Goal: Task Accomplishment & Management: Complete application form

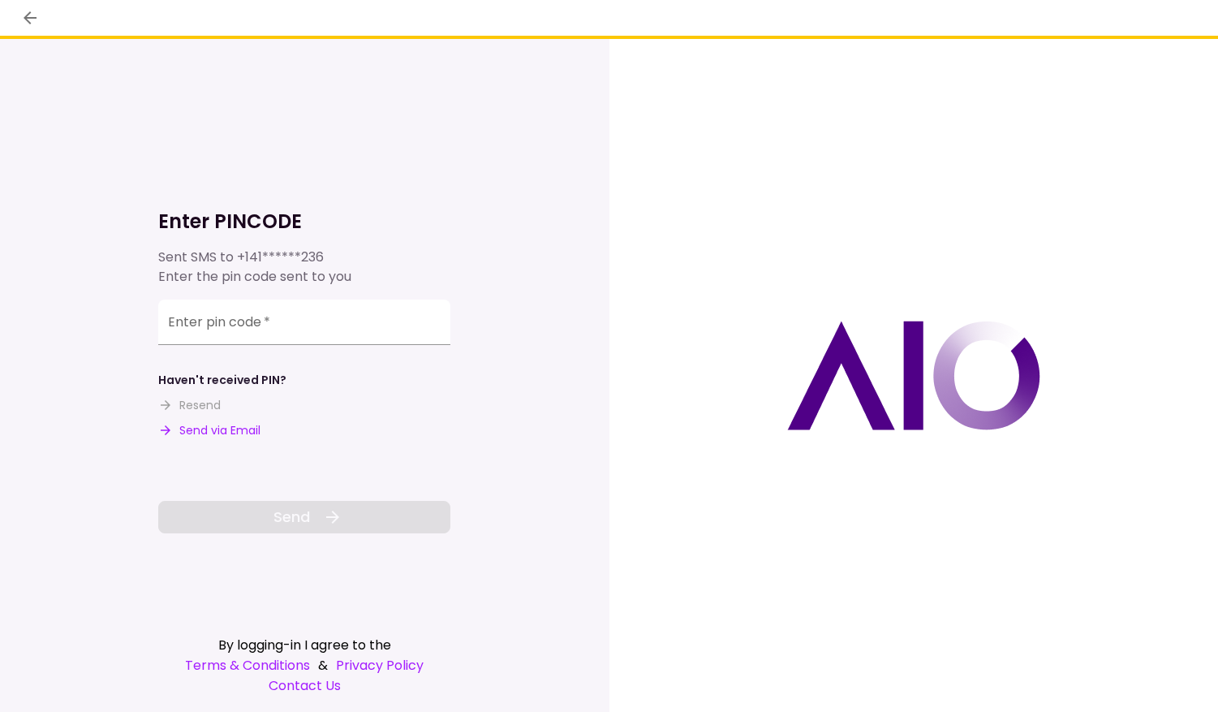
click at [205, 424] on button "Send via Email" at bounding box center [209, 430] width 102 height 17
click at [208, 326] on input "Enter pin code   *" at bounding box center [304, 322] width 292 height 45
click at [329, 329] on input "Enter pin code   *" at bounding box center [304, 322] width 292 height 45
paste input "******"
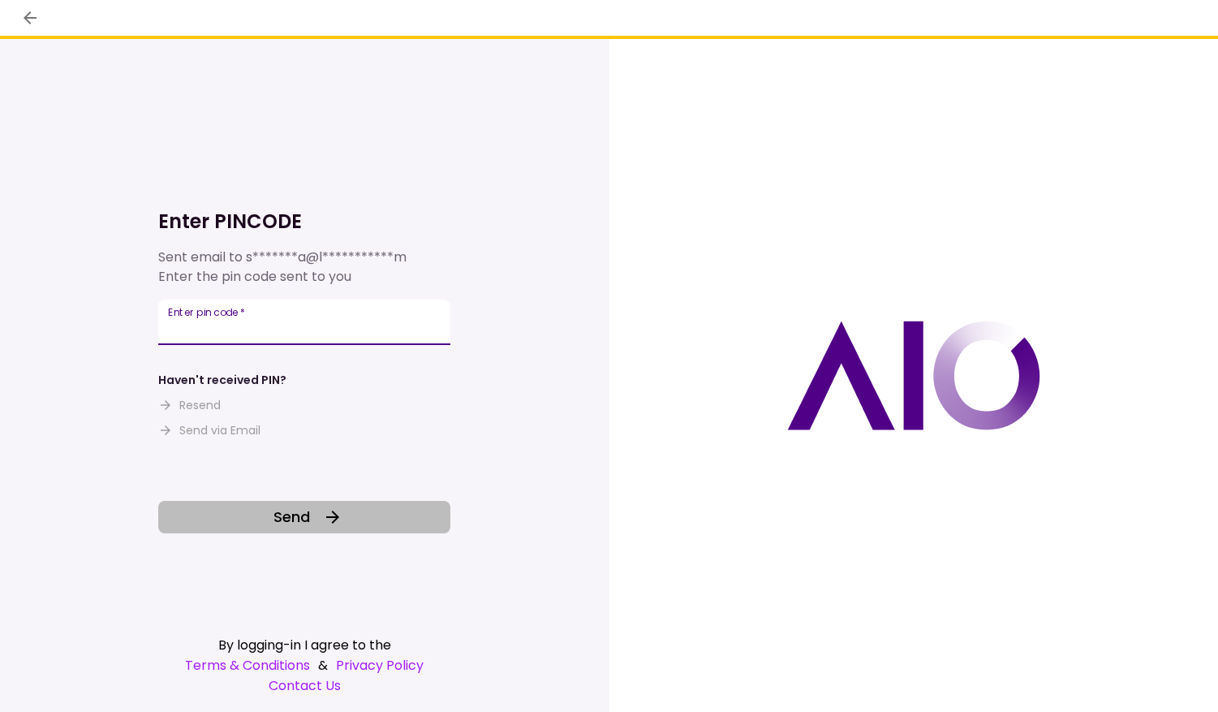
type input "******"
click at [312, 513] on button "Send" at bounding box center [304, 517] width 292 height 32
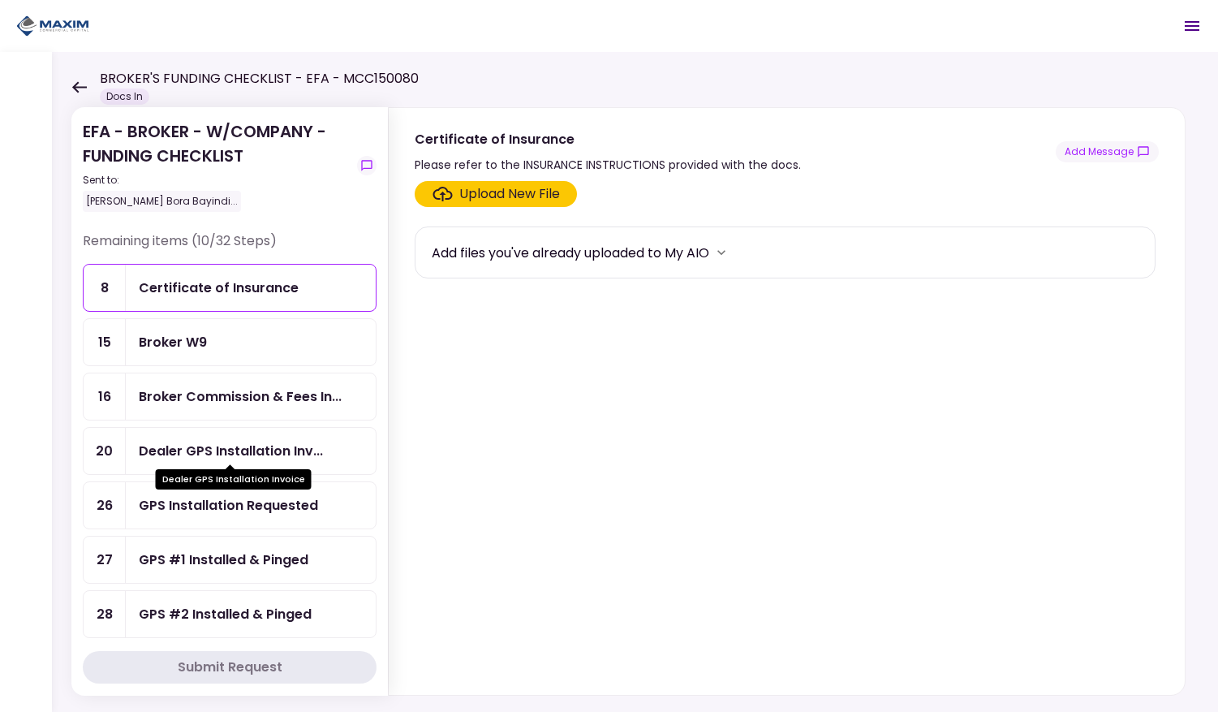
click at [170, 452] on div "Dealer GPS Installation Inv..." at bounding box center [231, 451] width 184 height 20
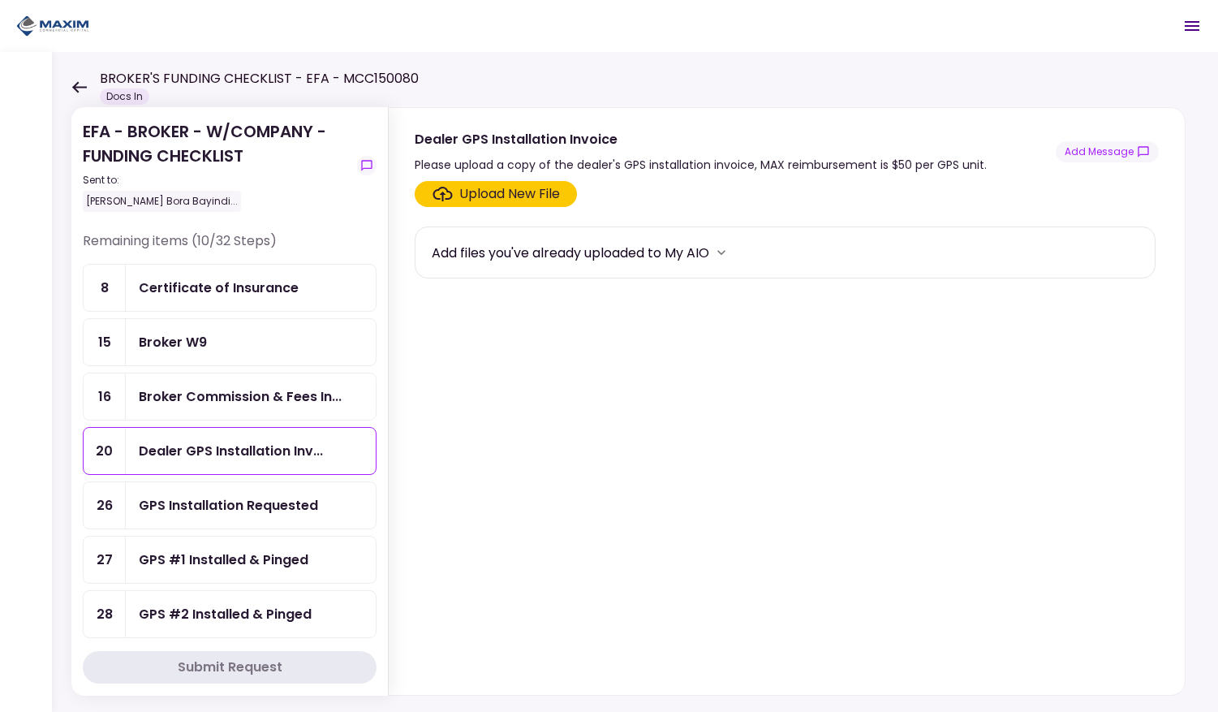
click at [192, 506] on div "GPS Installation Requested" at bounding box center [228, 505] width 179 height 20
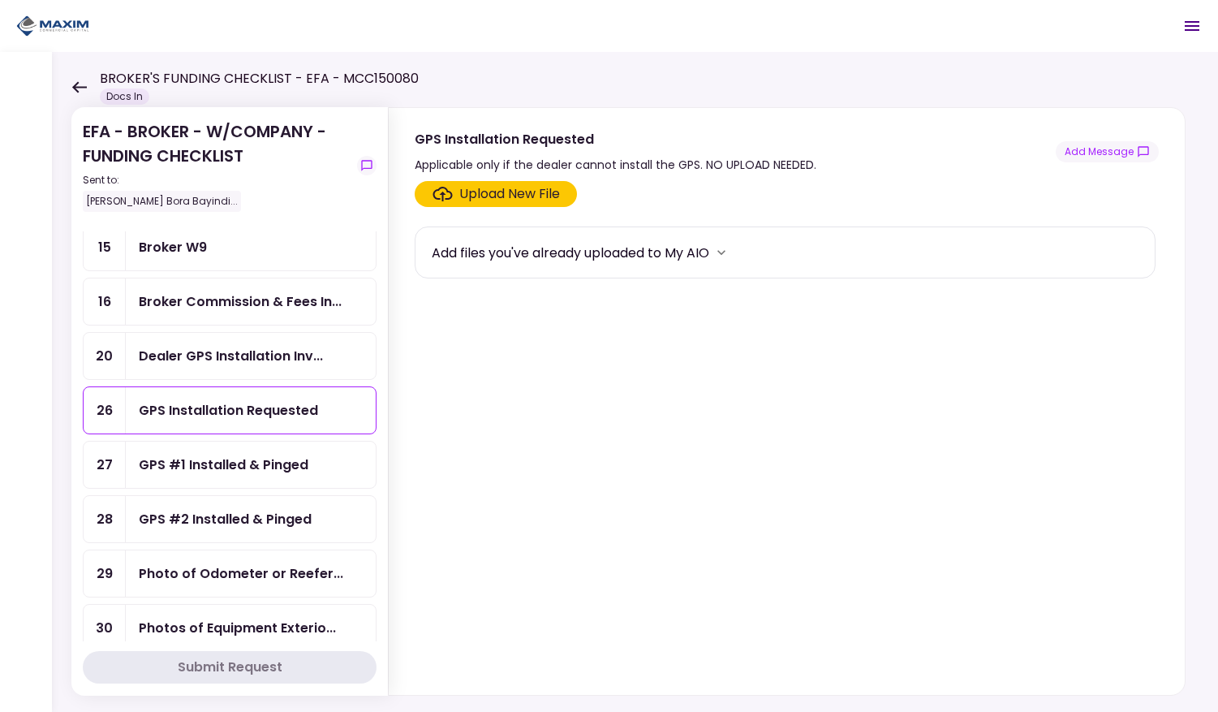
scroll to position [97, 0]
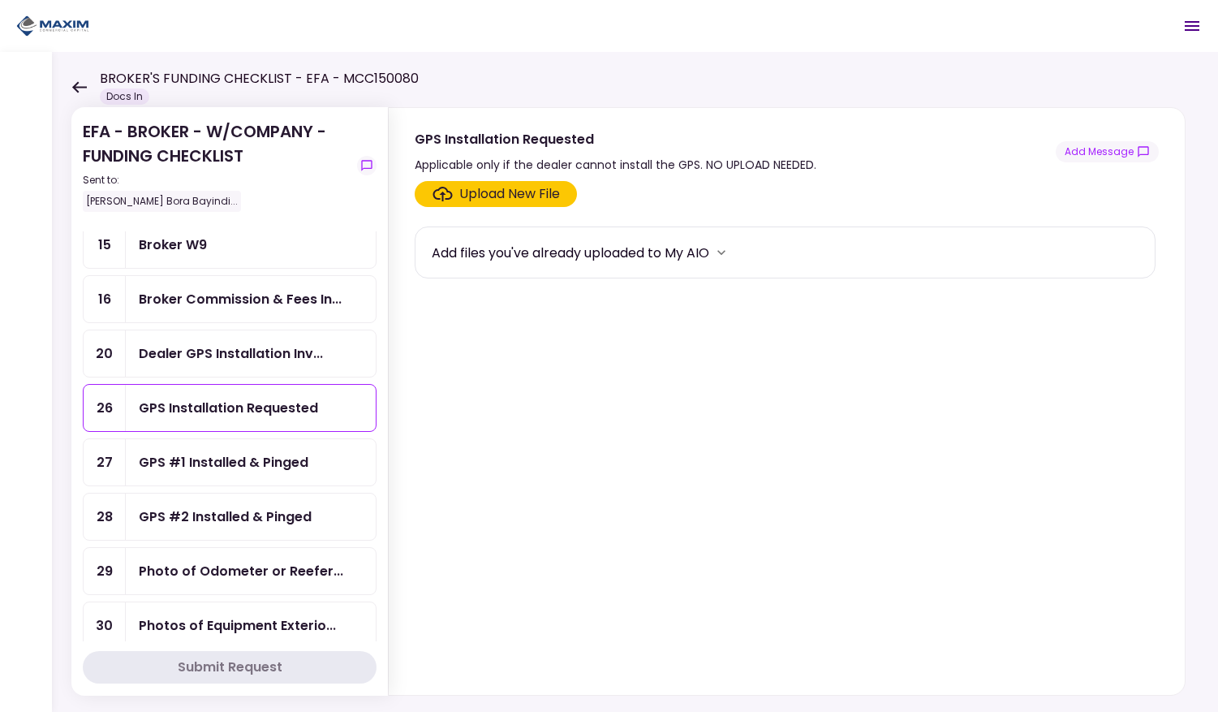
click at [183, 466] on div "GPS #1 Installed & Pinged" at bounding box center [224, 462] width 170 height 20
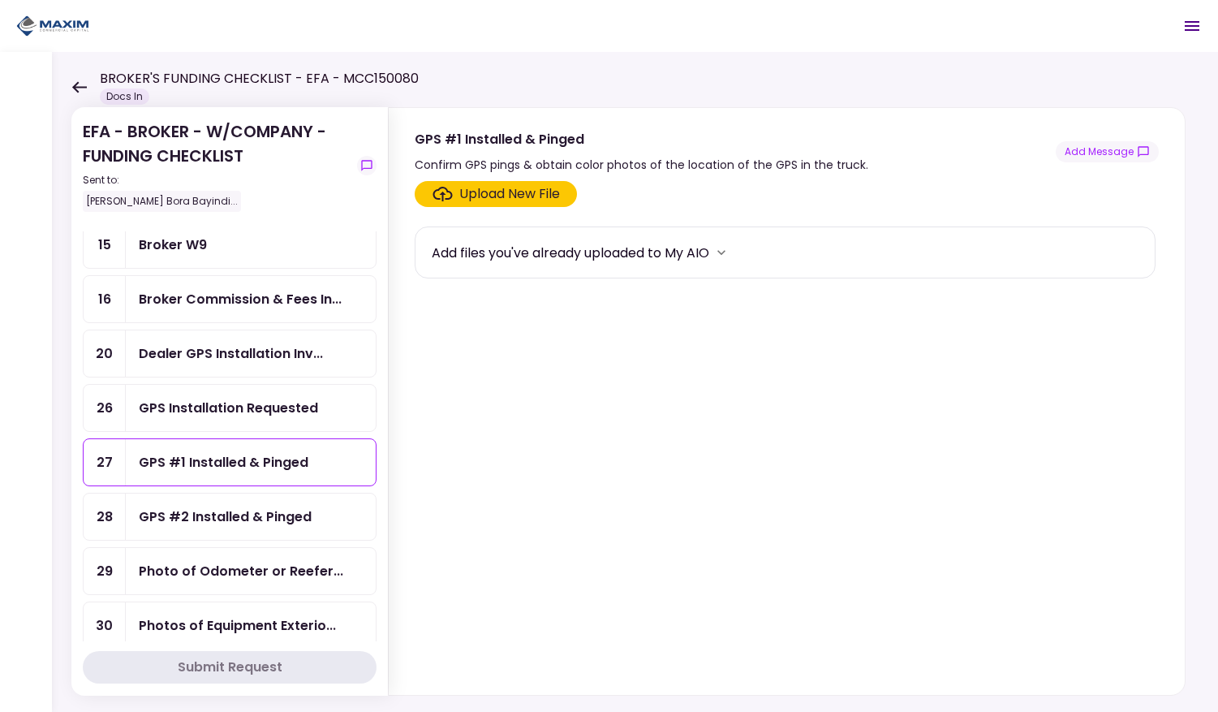
click at [478, 199] on div "Upload New File" at bounding box center [509, 193] width 101 height 19
click at [0, 0] on input "Upload New File" at bounding box center [0, 0] width 0 height 0
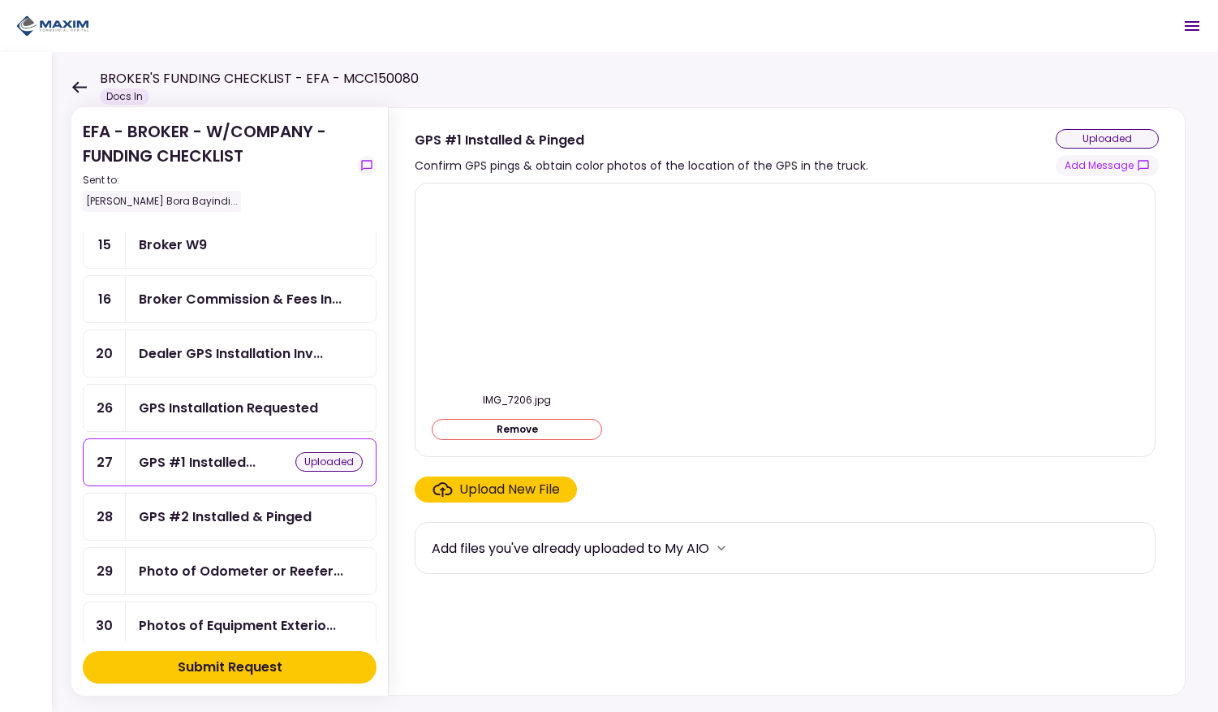
click at [267, 512] on div "GPS #2 Installed & Pinged" at bounding box center [225, 516] width 173 height 20
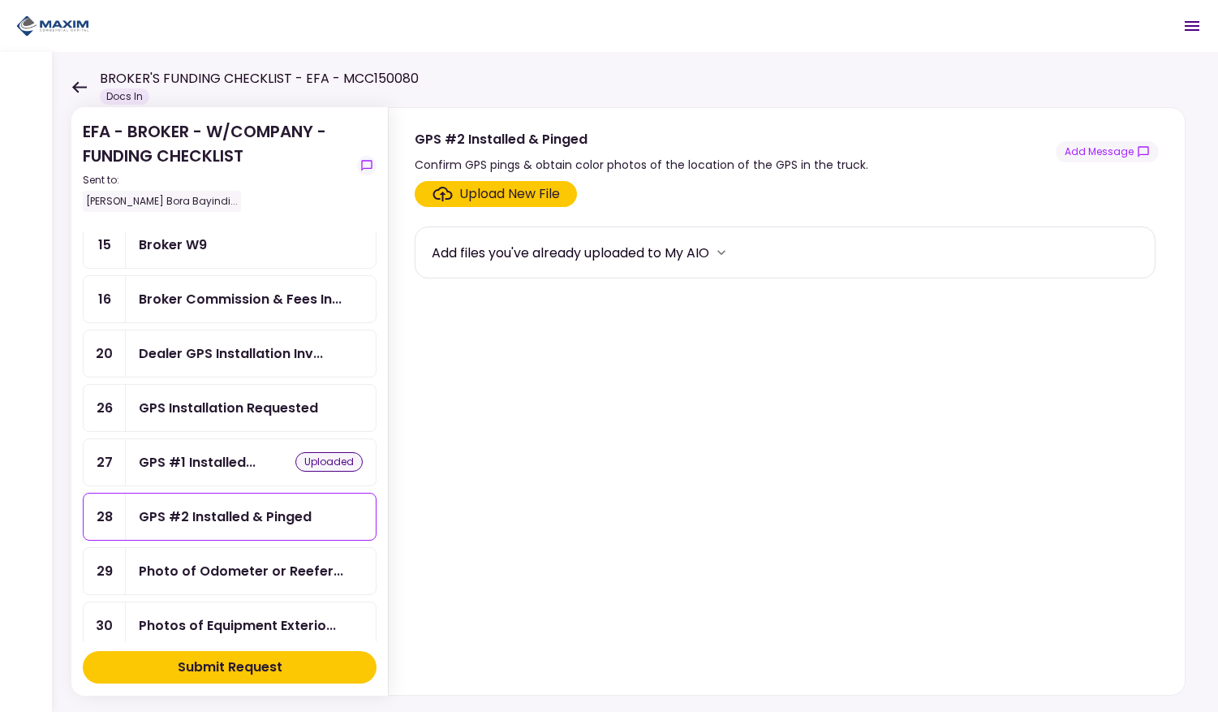
click at [506, 187] on div "Upload New File" at bounding box center [509, 193] width 101 height 19
click at [0, 0] on input "Upload New File" at bounding box center [0, 0] width 0 height 0
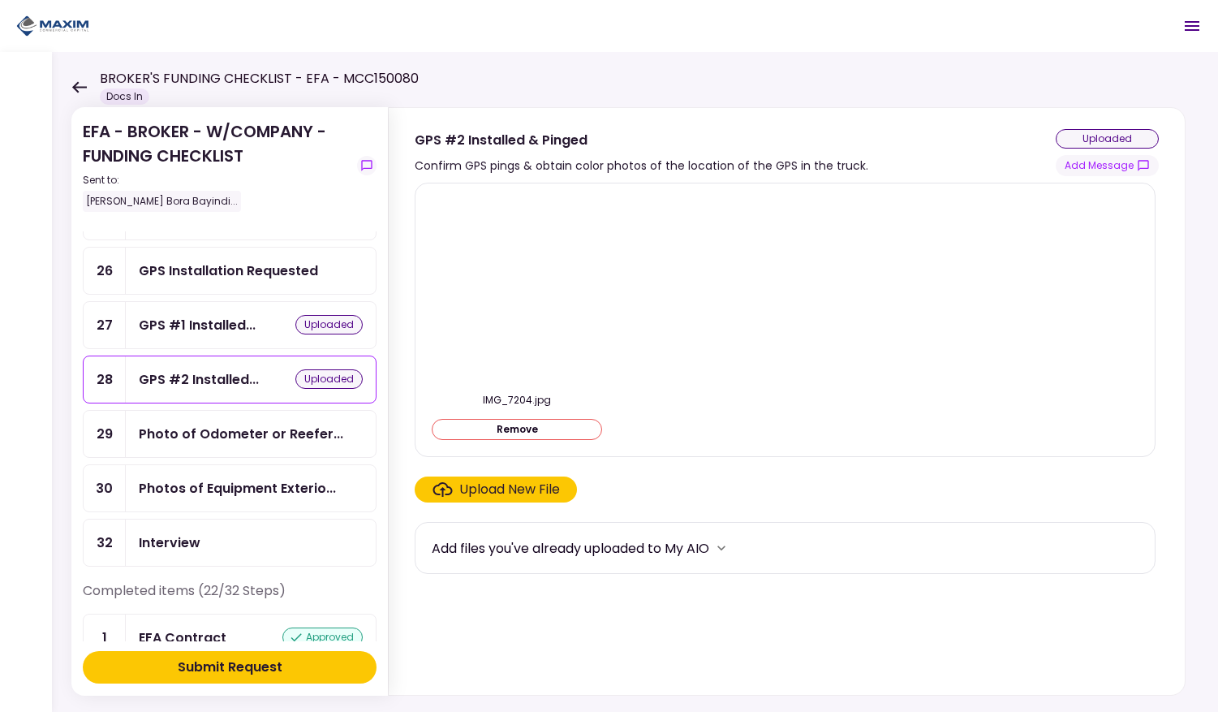
scroll to position [234, 0]
click at [226, 433] on div "Photo of Odometer or Reefer..." at bounding box center [241, 435] width 205 height 20
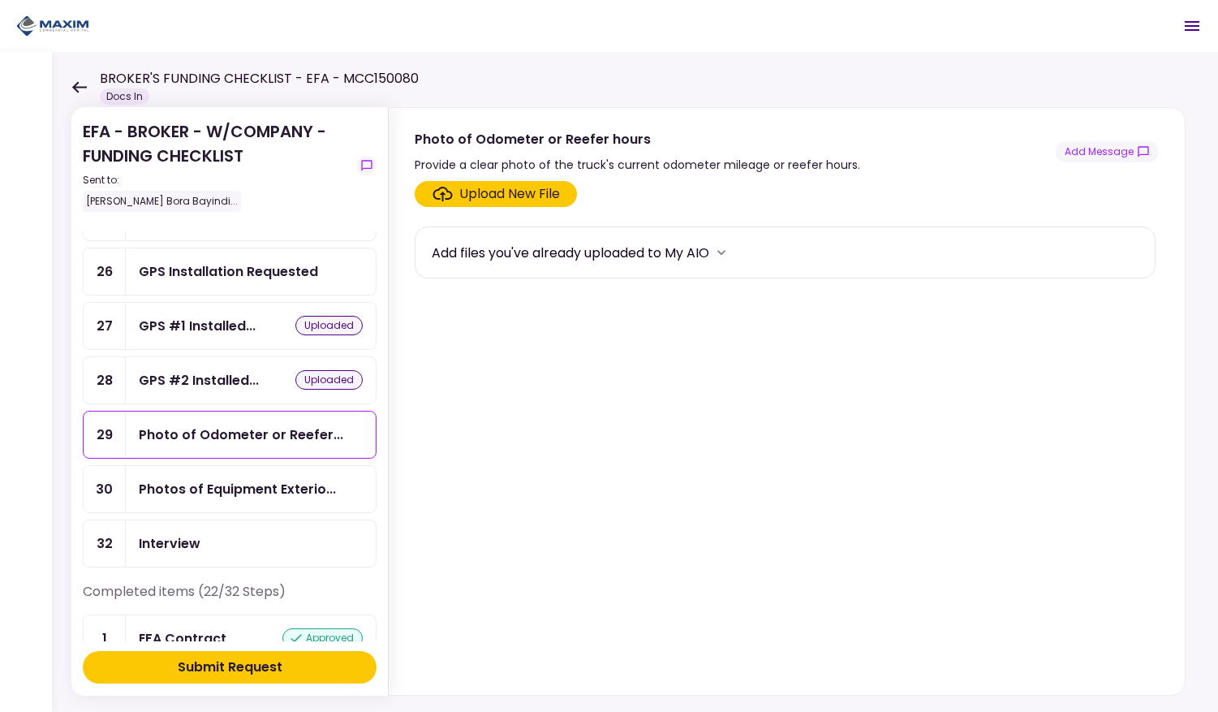
click at [463, 200] on div "Upload New File" at bounding box center [509, 193] width 101 height 19
click at [0, 0] on input "Upload New File" at bounding box center [0, 0] width 0 height 0
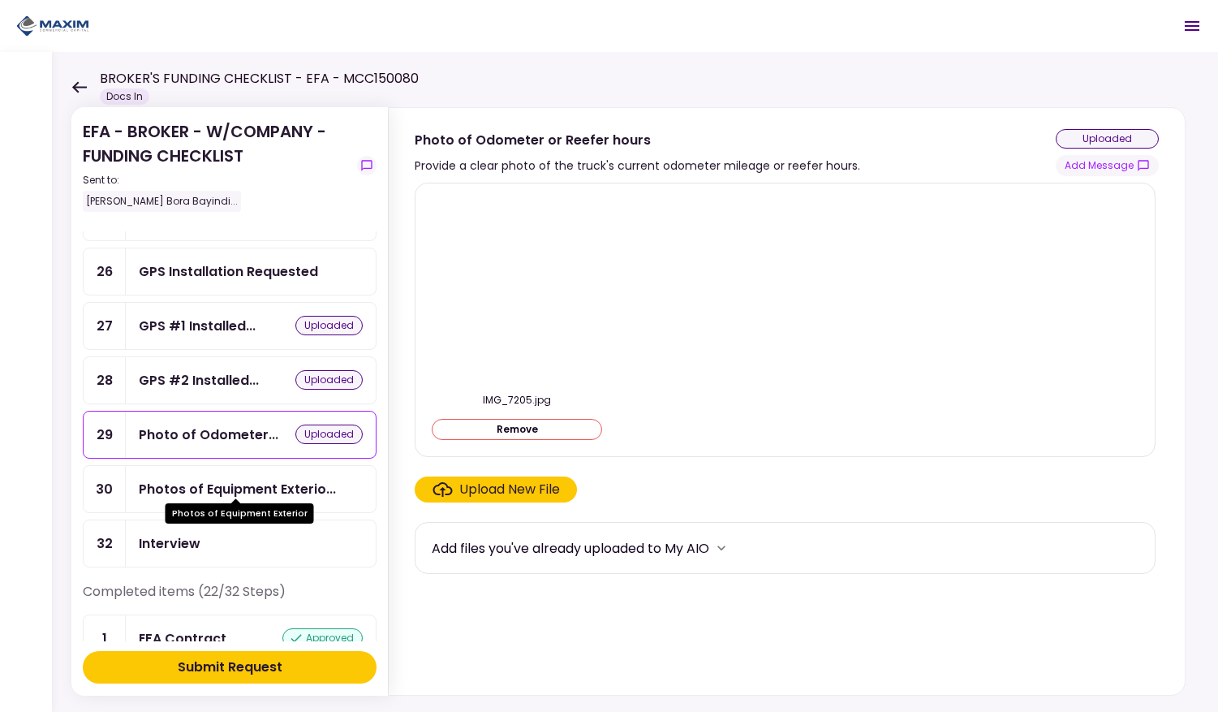
click at [234, 481] on div "Photos of Equipment Exterio..." at bounding box center [237, 489] width 197 height 20
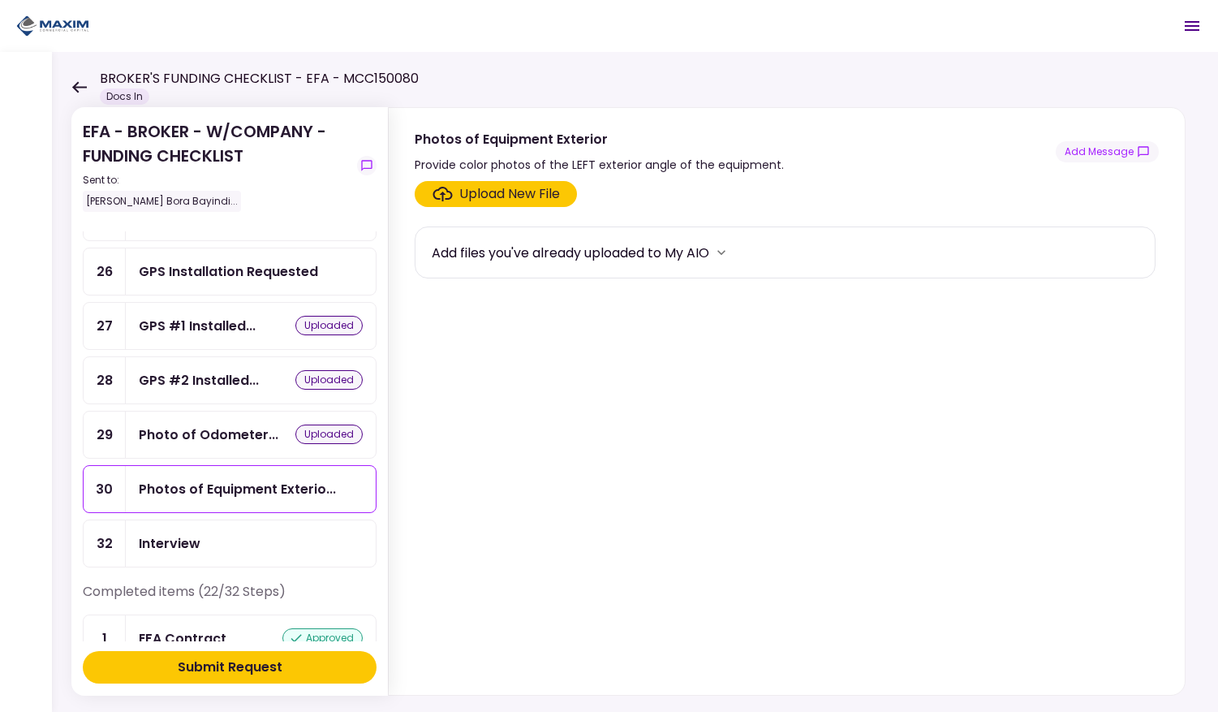
click at [478, 195] on div "Upload New File" at bounding box center [509, 193] width 101 height 19
click at [0, 0] on input "Upload New File" at bounding box center [0, 0] width 0 height 0
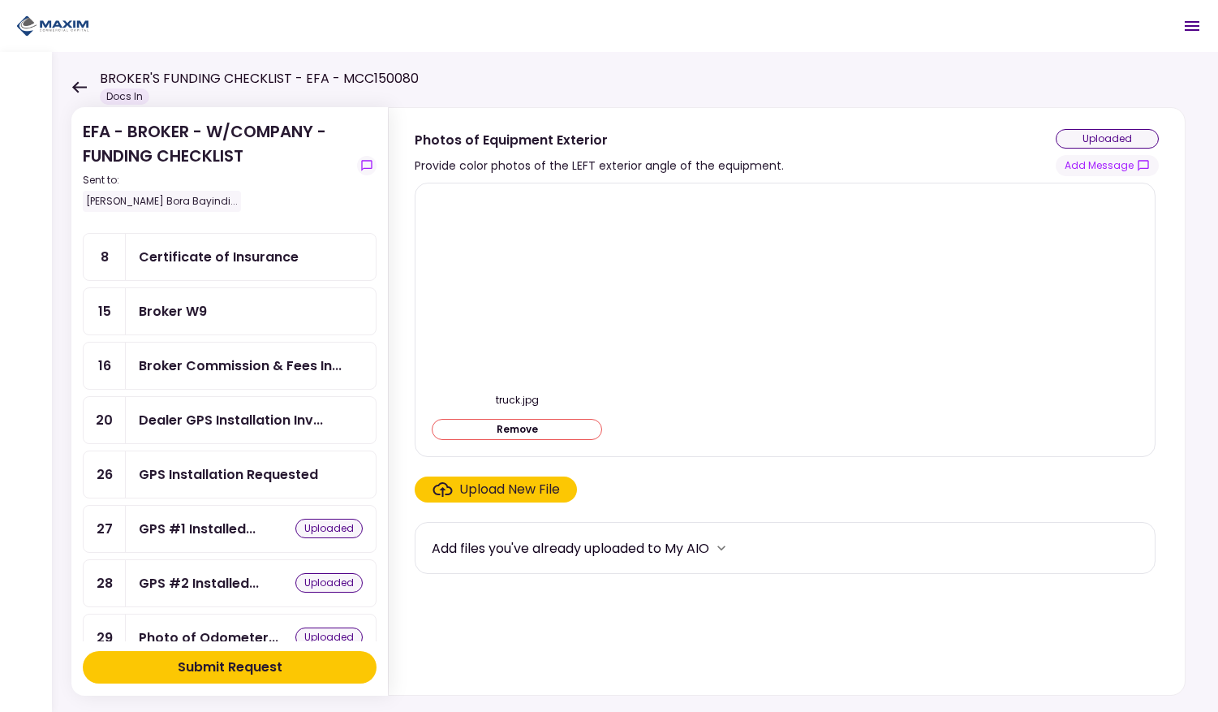
scroll to position [19, 0]
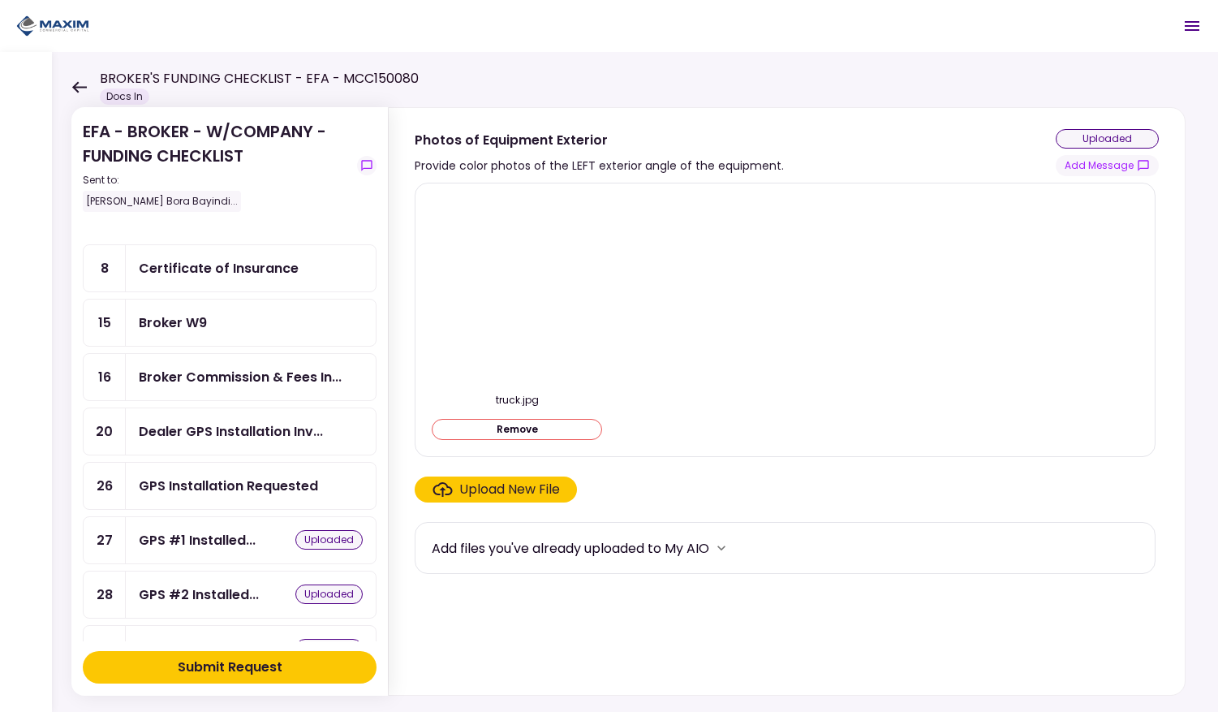
click at [228, 488] on div "GPS Installation Requested" at bounding box center [228, 486] width 179 height 20
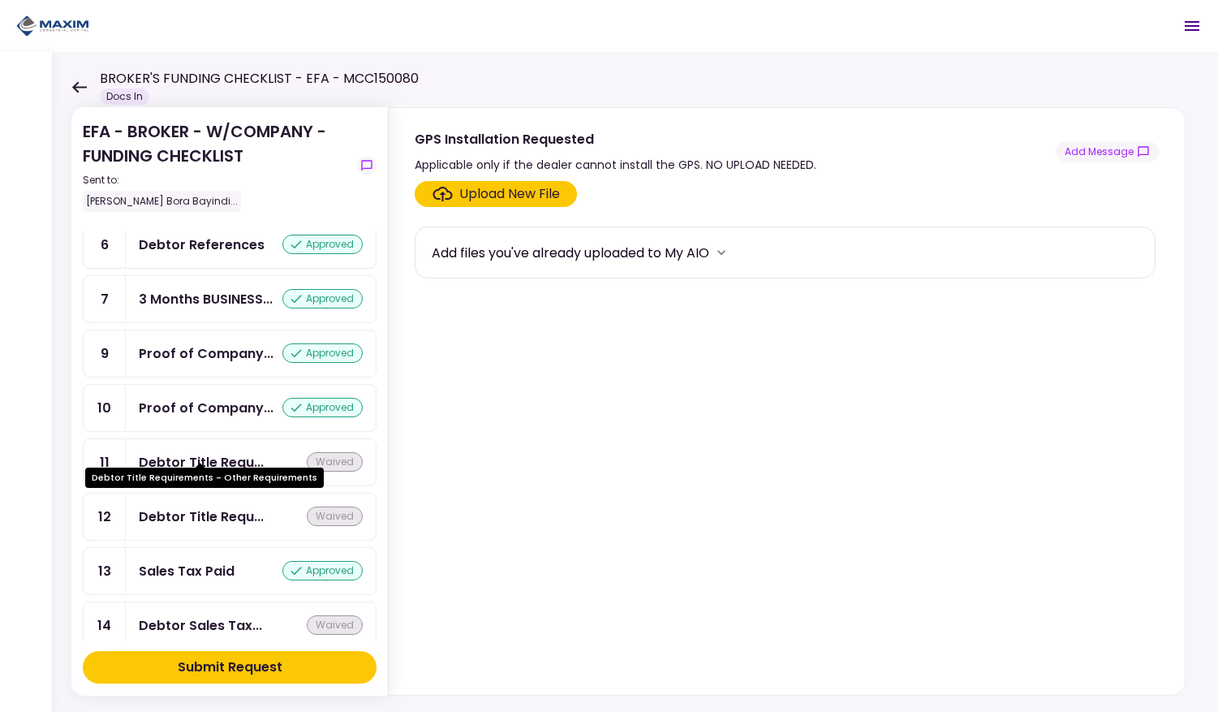
scroll to position [1084, 0]
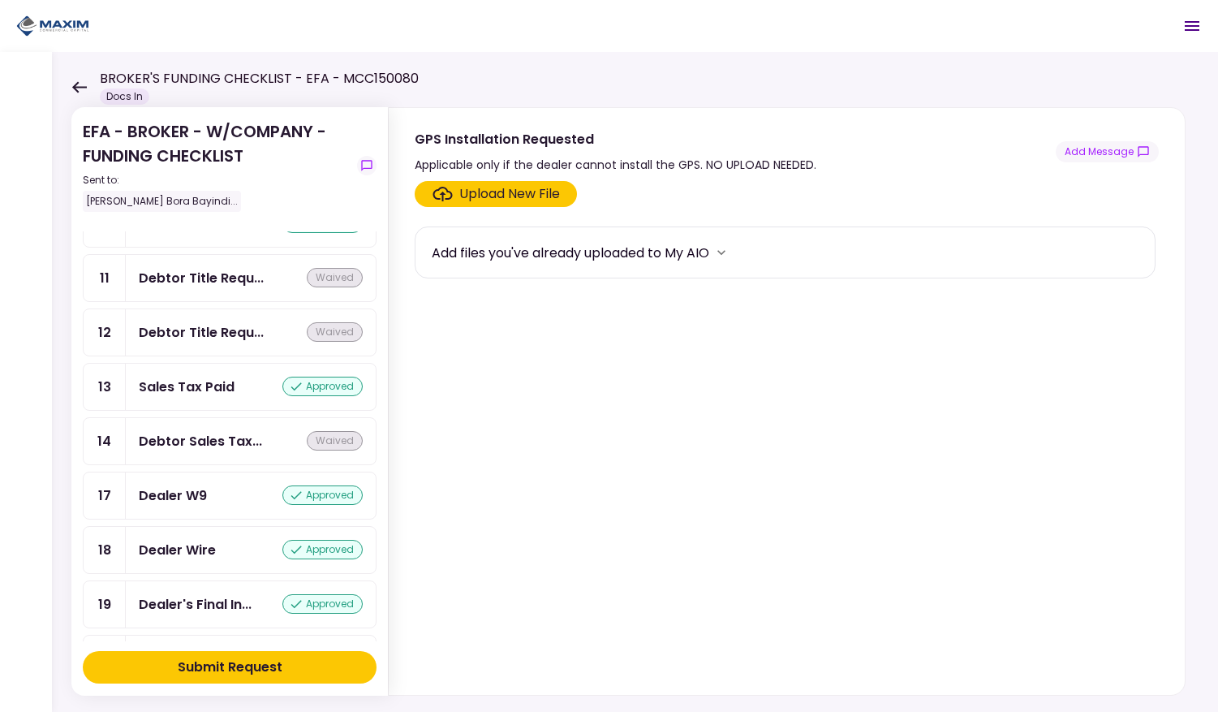
click at [218, 670] on div "Submit Request" at bounding box center [230, 666] width 105 height 19
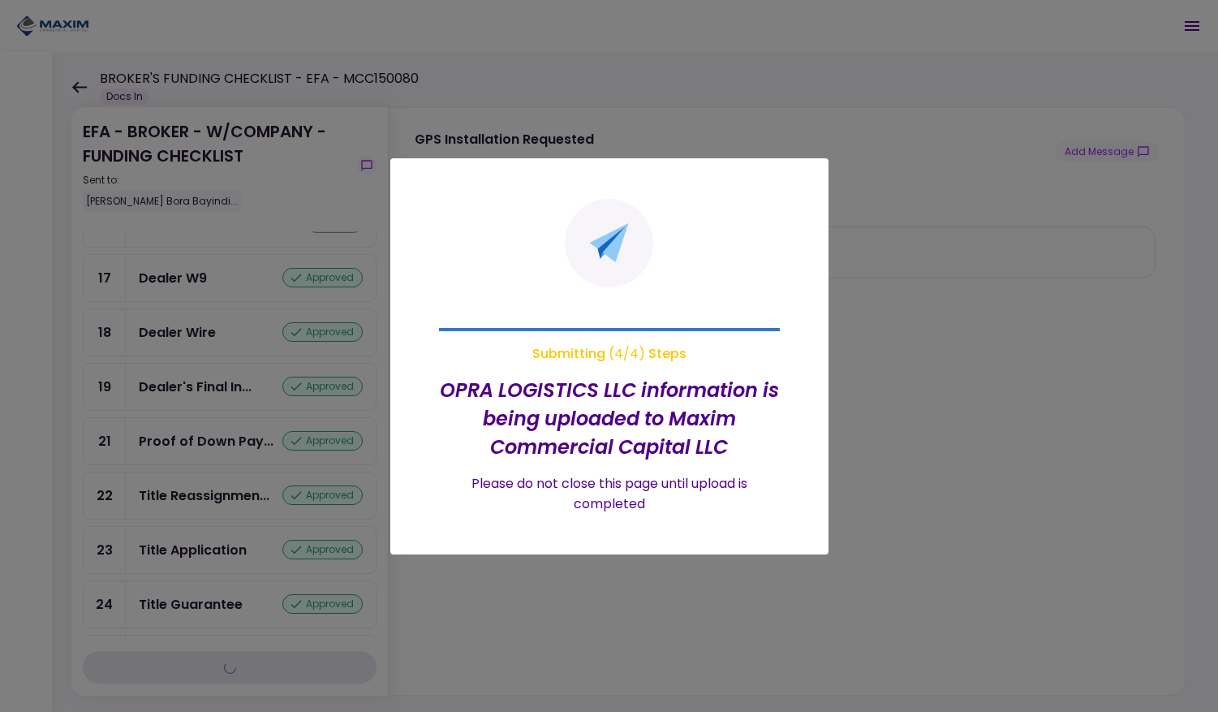
scroll to position [869, 0]
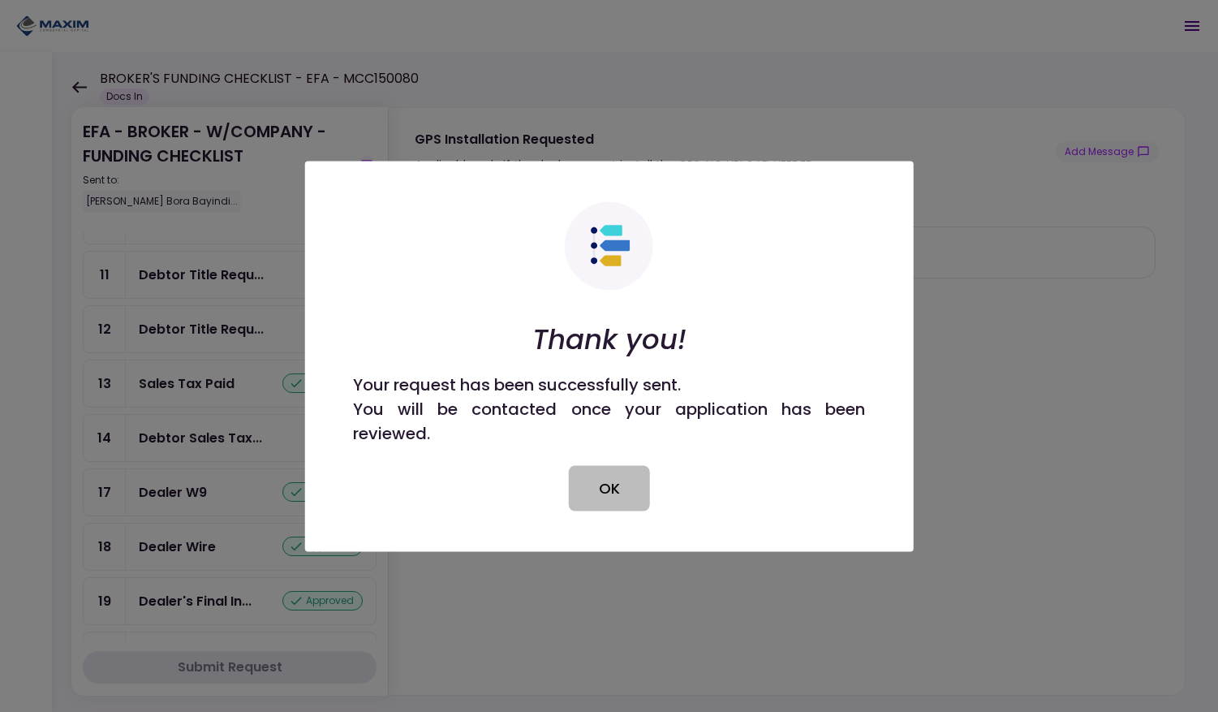
click at [591, 481] on button "OK" at bounding box center [609, 487] width 81 height 45
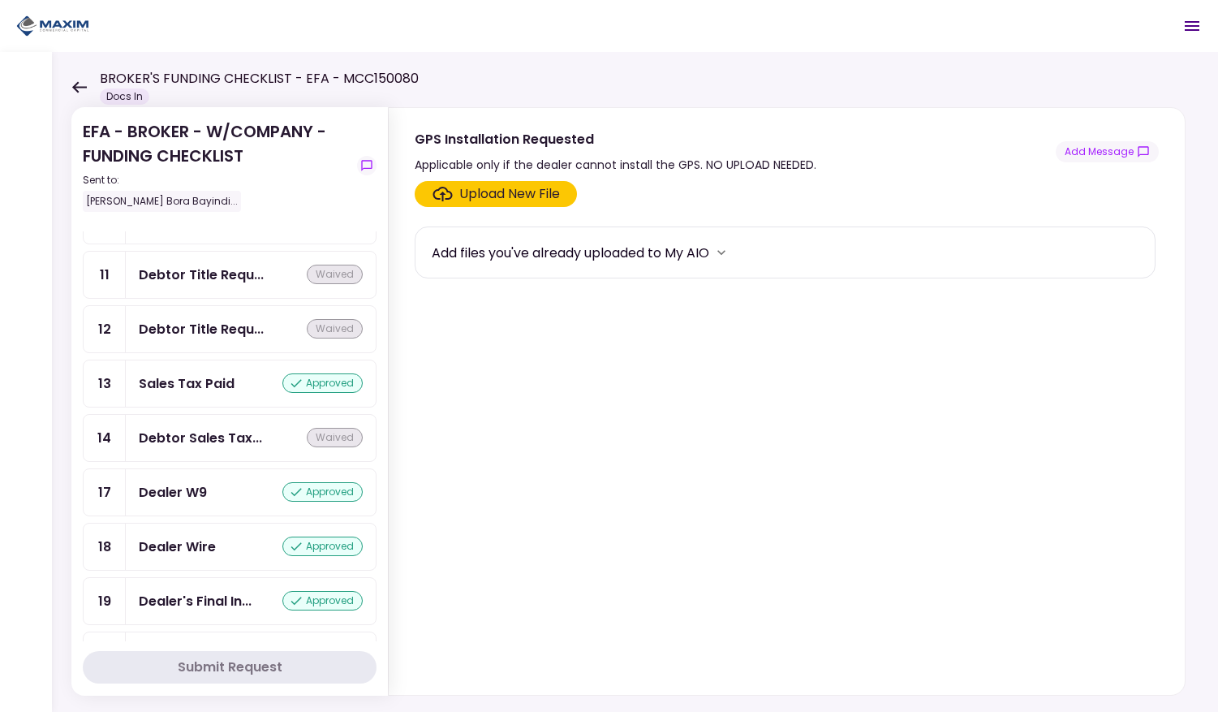
scroll to position [0, 0]
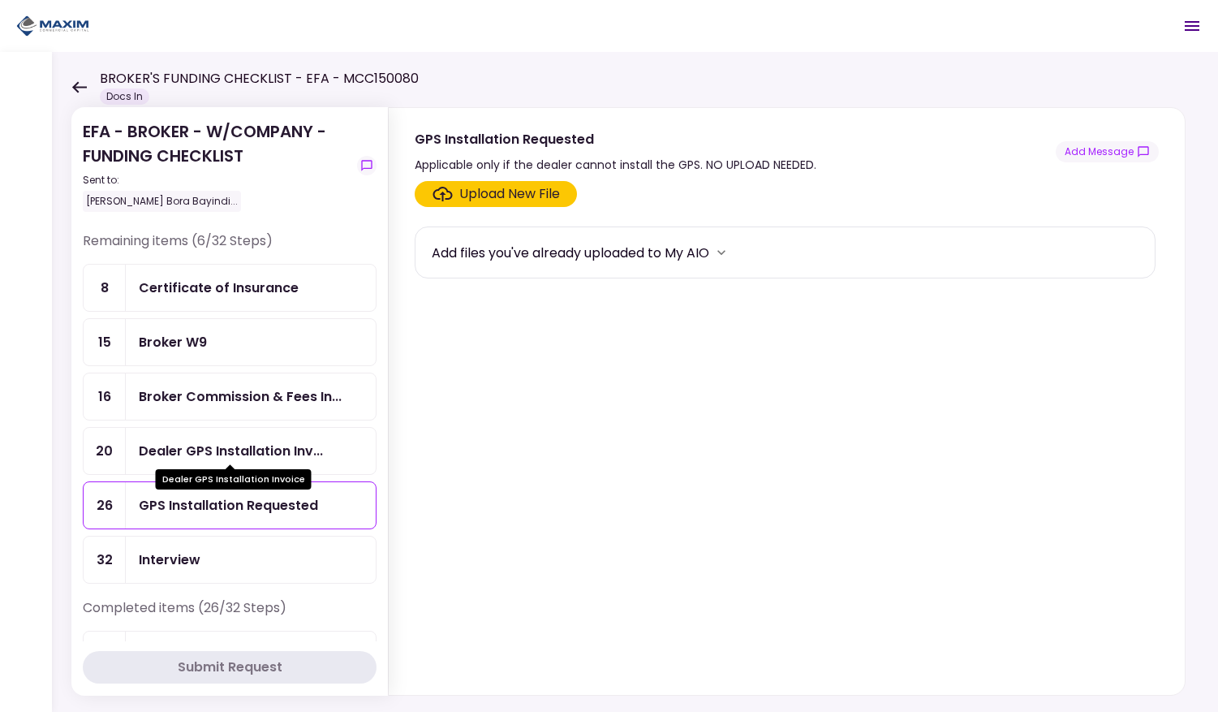
click at [177, 453] on div "Dealer GPS Installation Inv..." at bounding box center [231, 451] width 184 height 20
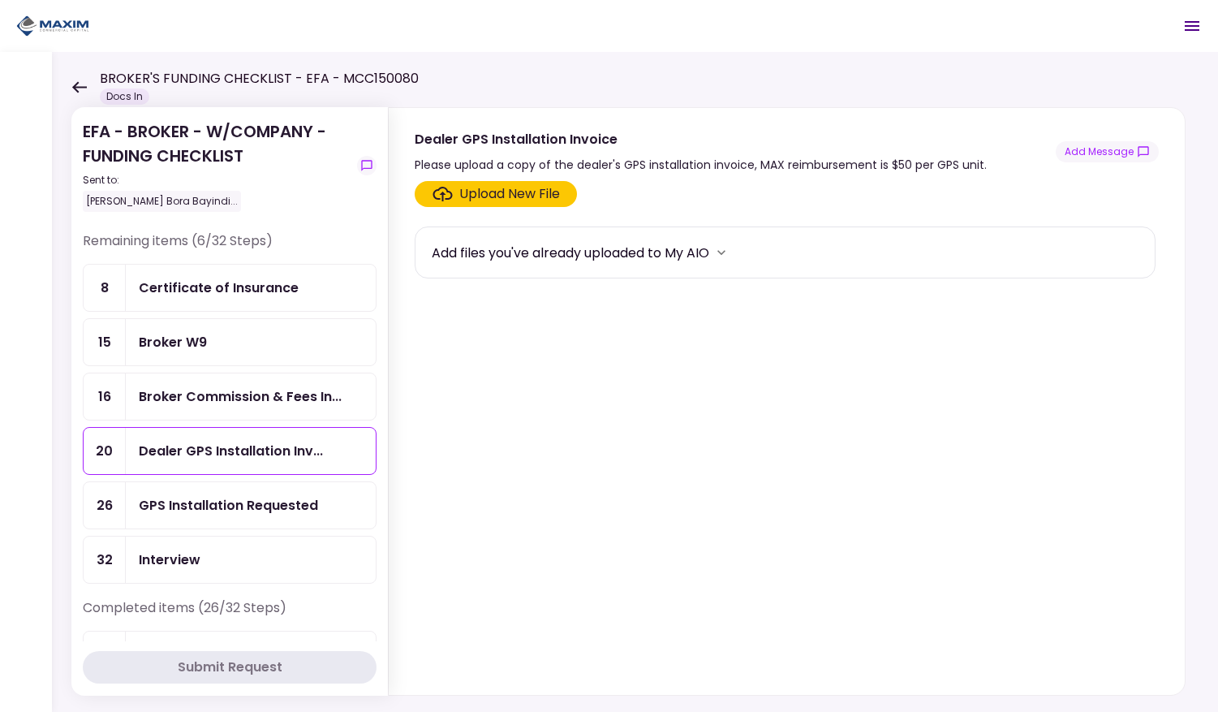
click at [472, 185] on div "Upload New File" at bounding box center [509, 193] width 101 height 19
click at [0, 0] on input "Upload New File" at bounding box center [0, 0] width 0 height 0
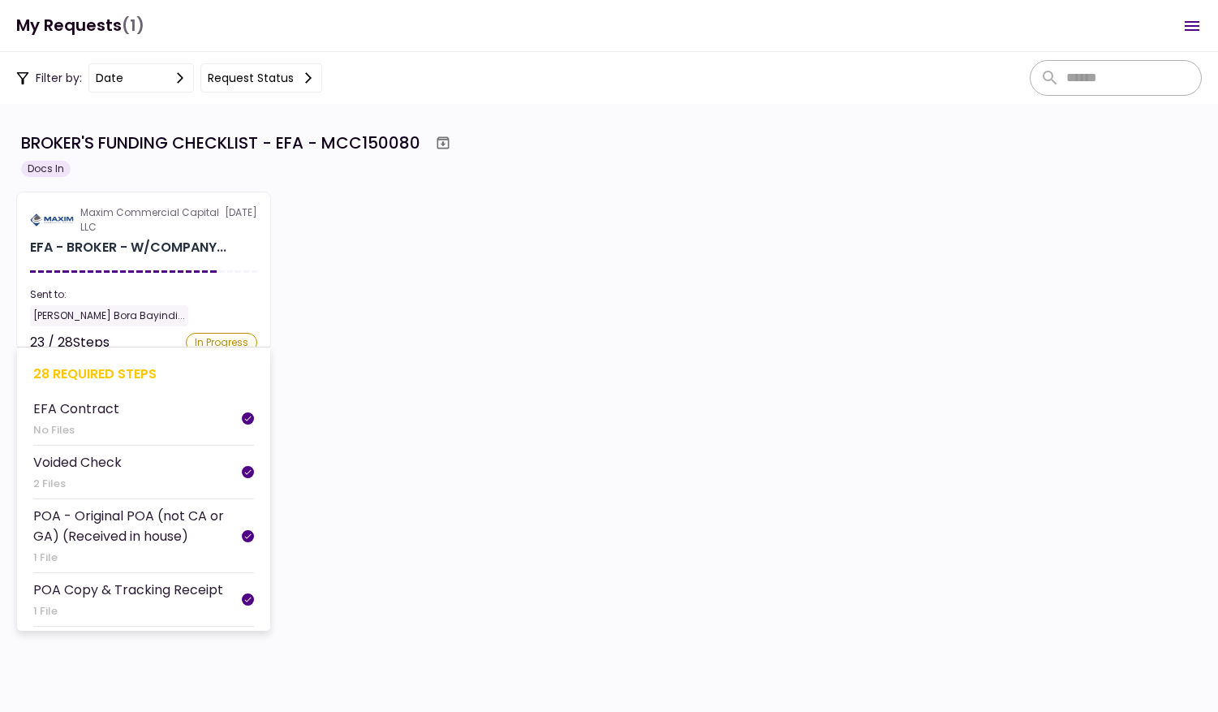
click at [195, 317] on div "[PERSON_NAME] Bora Bayindi..." at bounding box center [143, 315] width 227 height 21
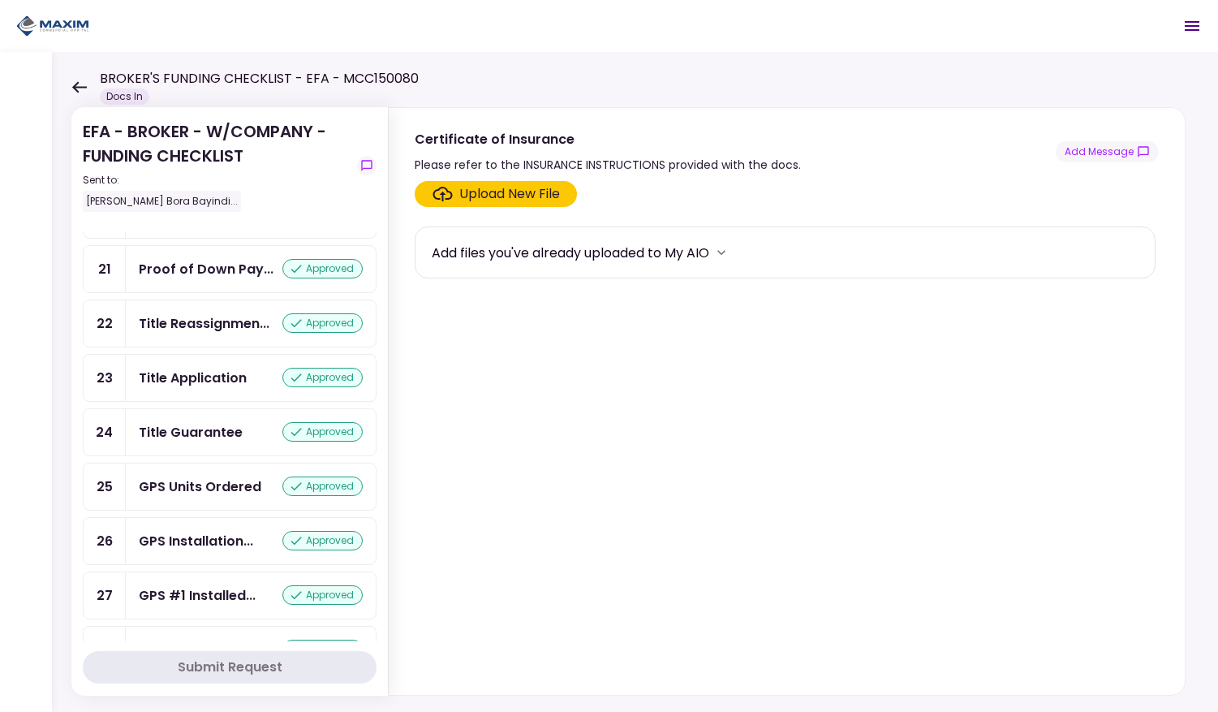
scroll to position [1386, 0]
